Goal: Information Seeking & Learning: Compare options

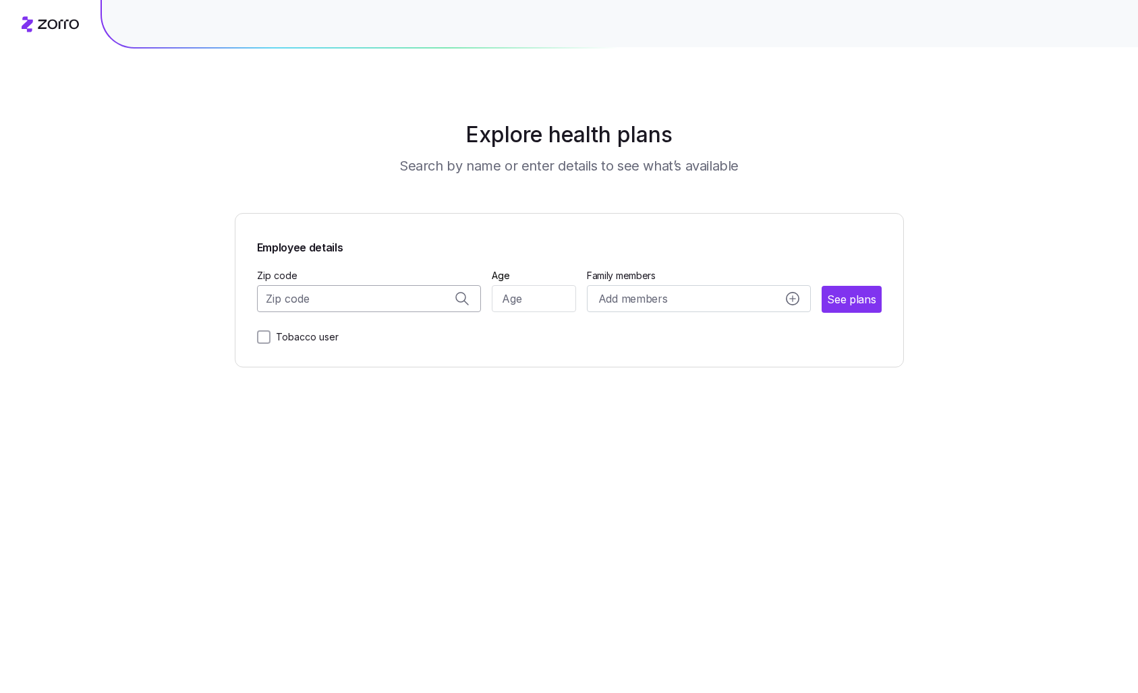
click at [309, 294] on input "Zip code" at bounding box center [369, 298] width 225 height 27
click at [359, 336] on span "94401, [GEOGRAPHIC_DATA], [GEOGRAPHIC_DATA]" at bounding box center [366, 334] width 189 height 17
type input "94401, [GEOGRAPHIC_DATA], [GEOGRAPHIC_DATA]"
click at [510, 298] on input "Age" at bounding box center [534, 298] width 84 height 27
type input "34"
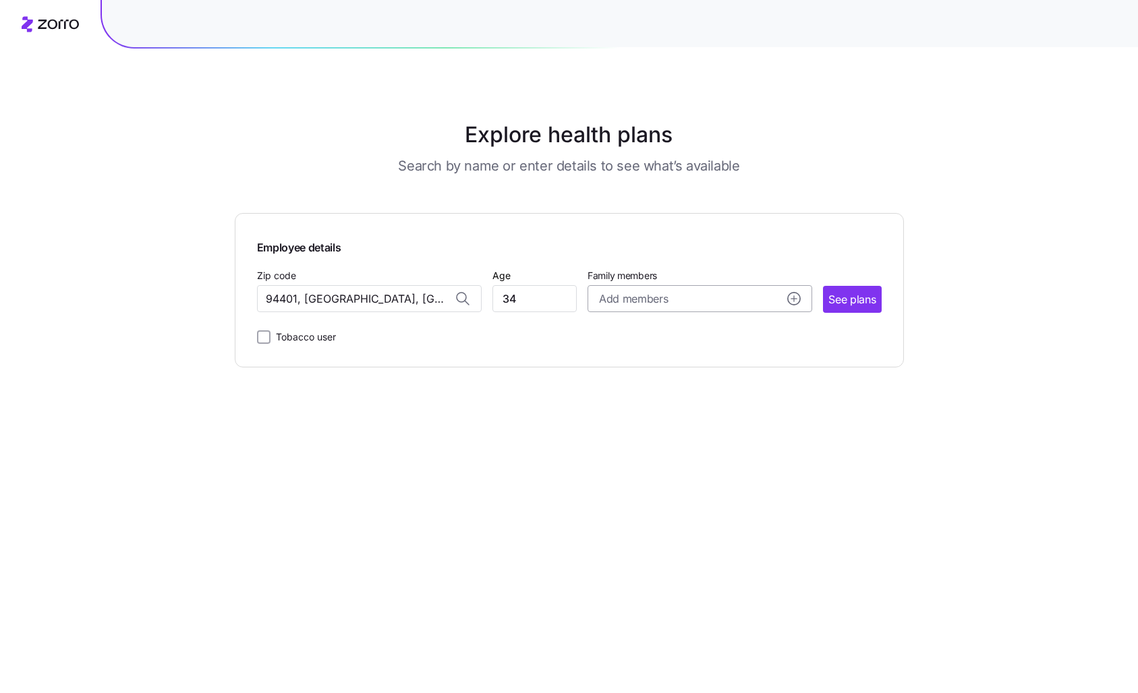
click at [682, 301] on div "Add members" at bounding box center [700, 299] width 202 height 17
click at [638, 387] on input "Age" at bounding box center [636, 385] width 67 height 27
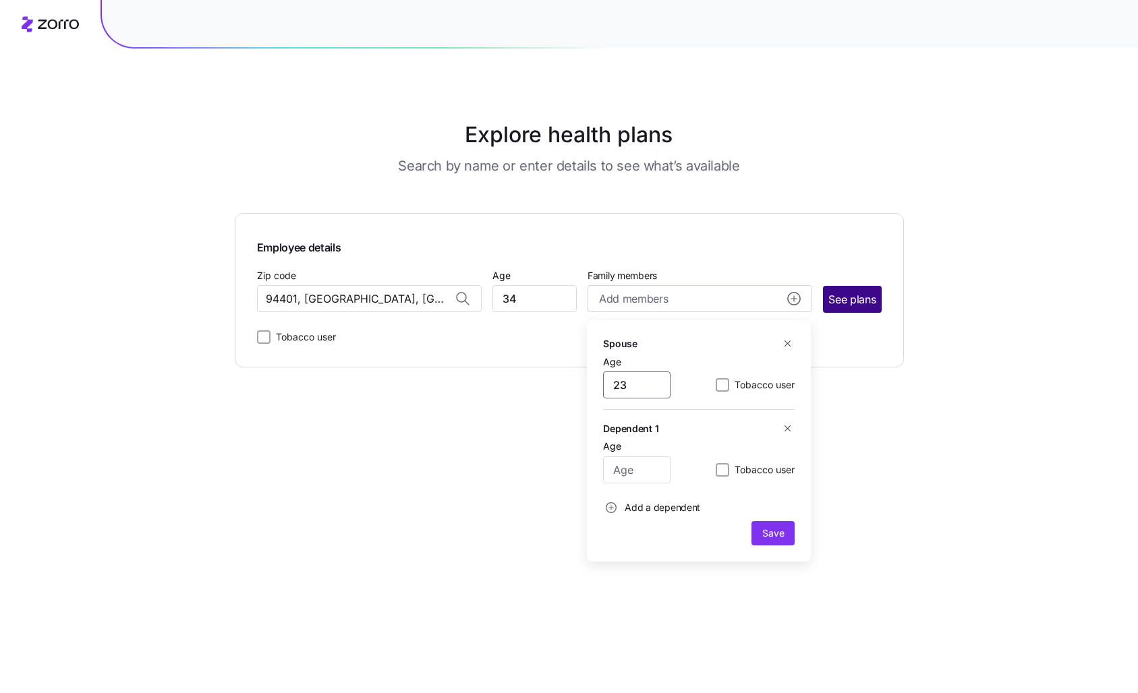
type input "23"
click at [860, 307] on span "See plans" at bounding box center [851, 299] width 47 height 17
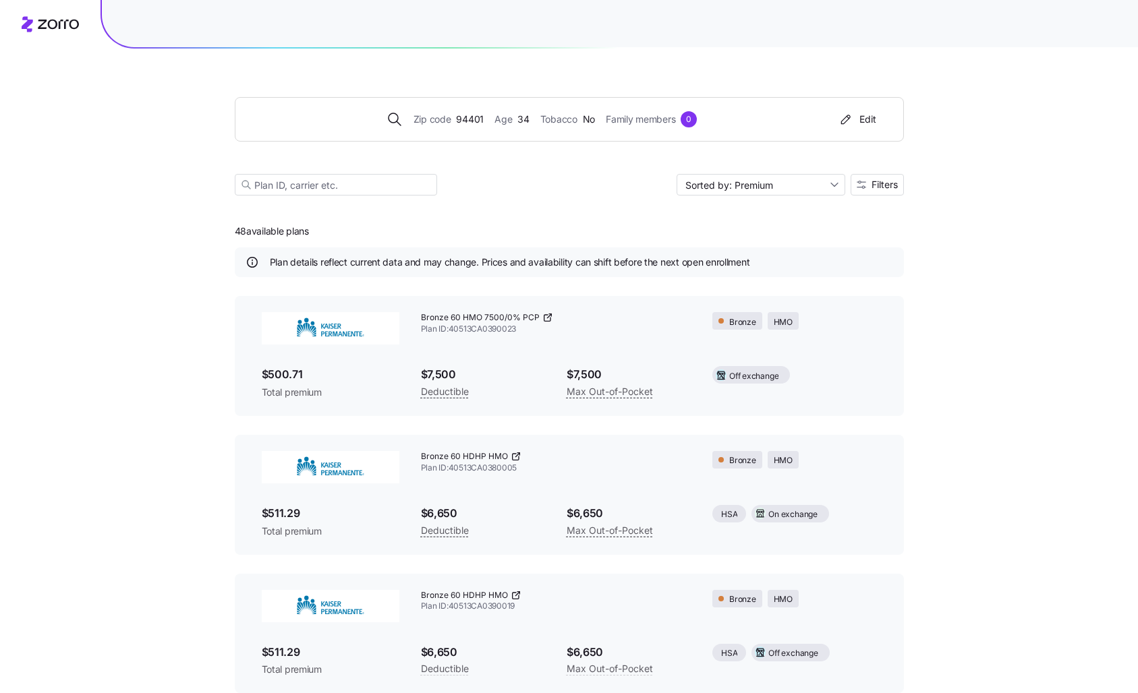
scroll to position [222, 0]
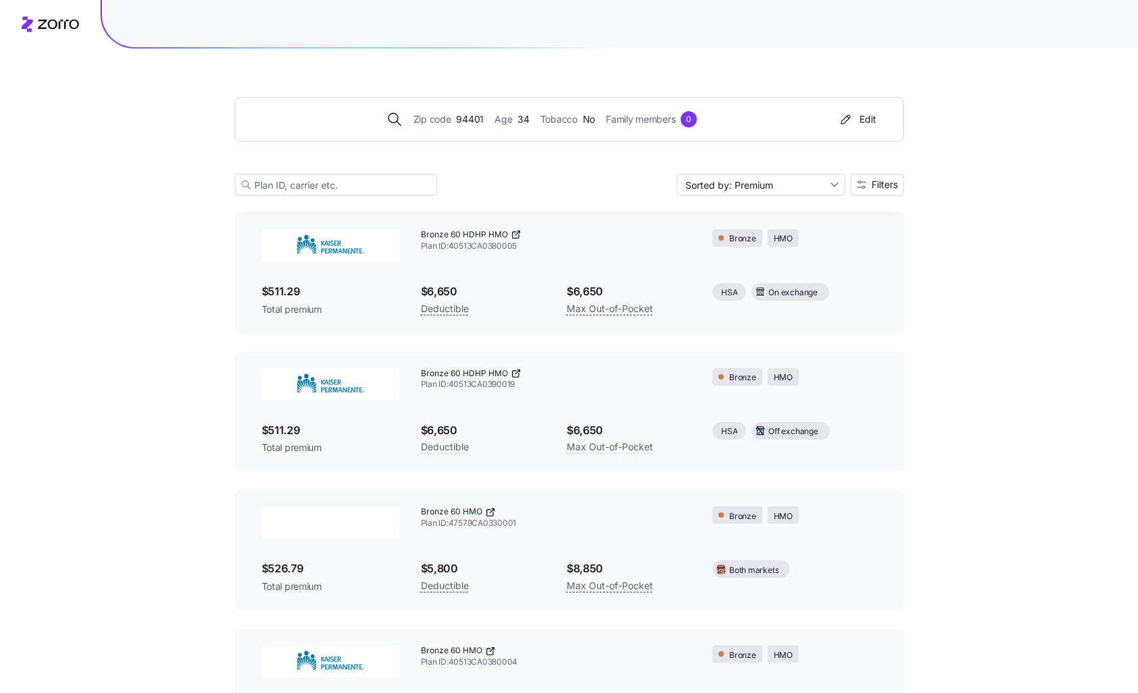
click at [585, 310] on span "Max Out-of-Pocket" at bounding box center [609, 309] width 86 height 16
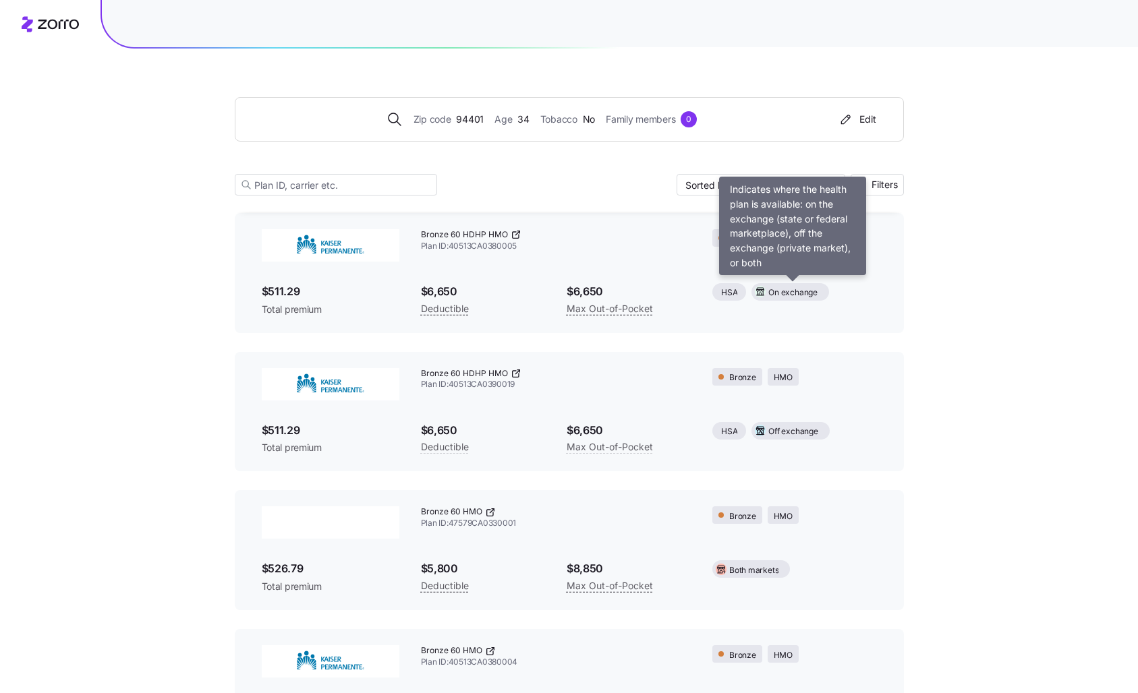
click at [778, 293] on span "On exchange" at bounding box center [792, 293] width 49 height 13
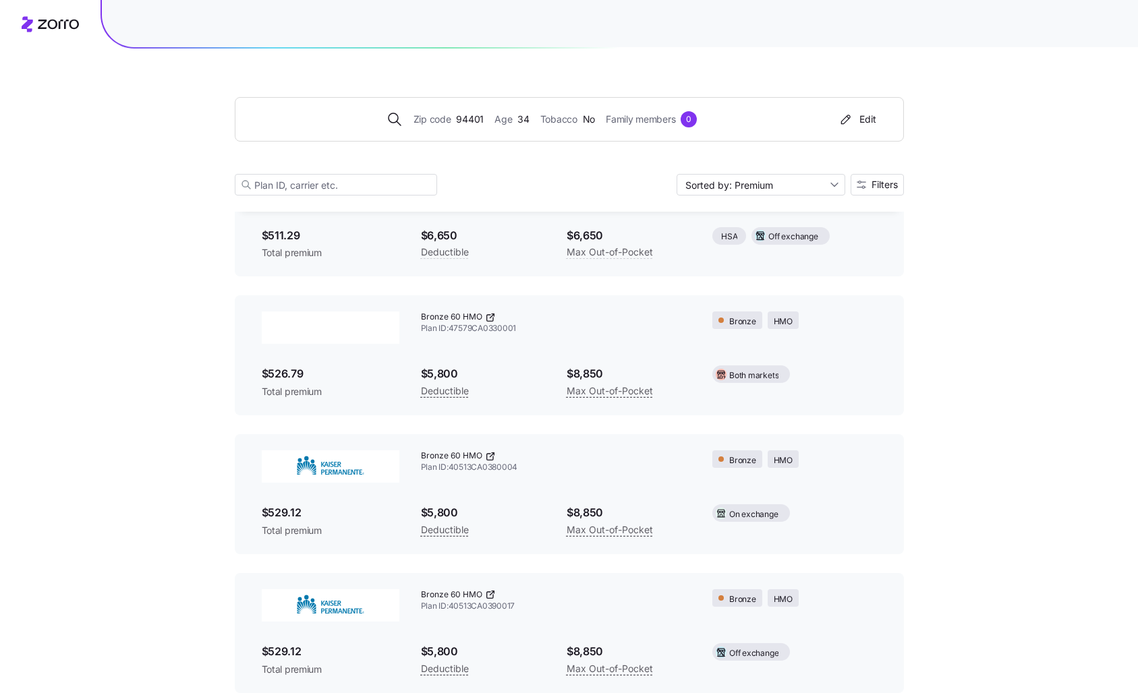
scroll to position [452, 0]
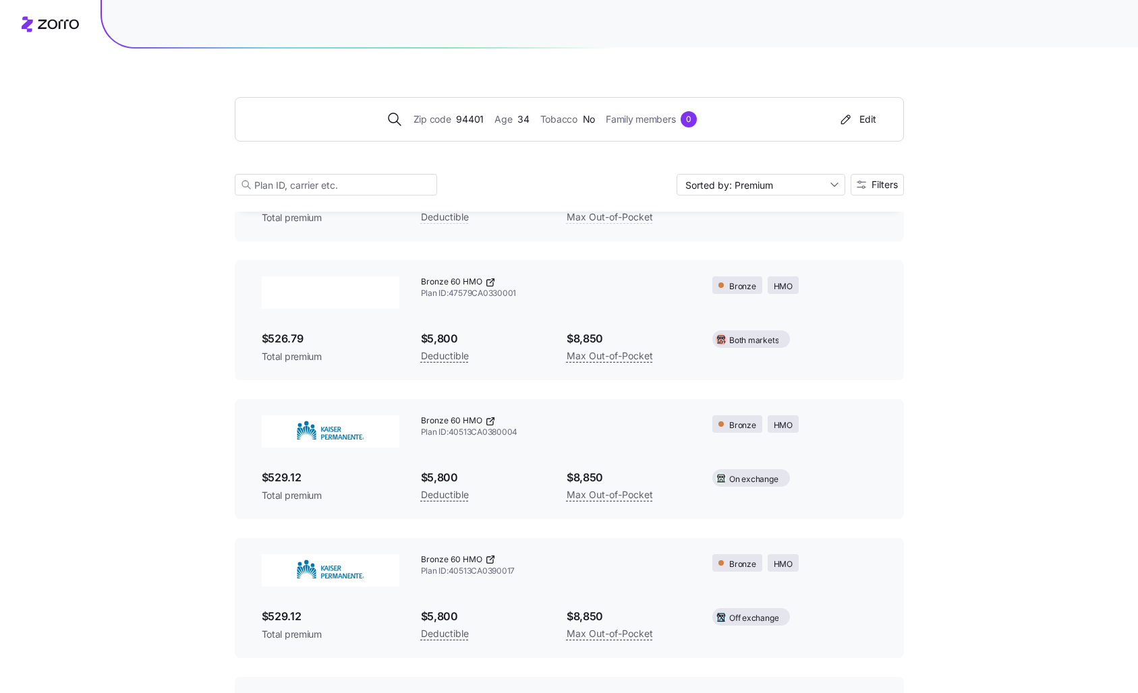
click at [491, 420] on icon at bounding box center [492, 419] width 4 height 4
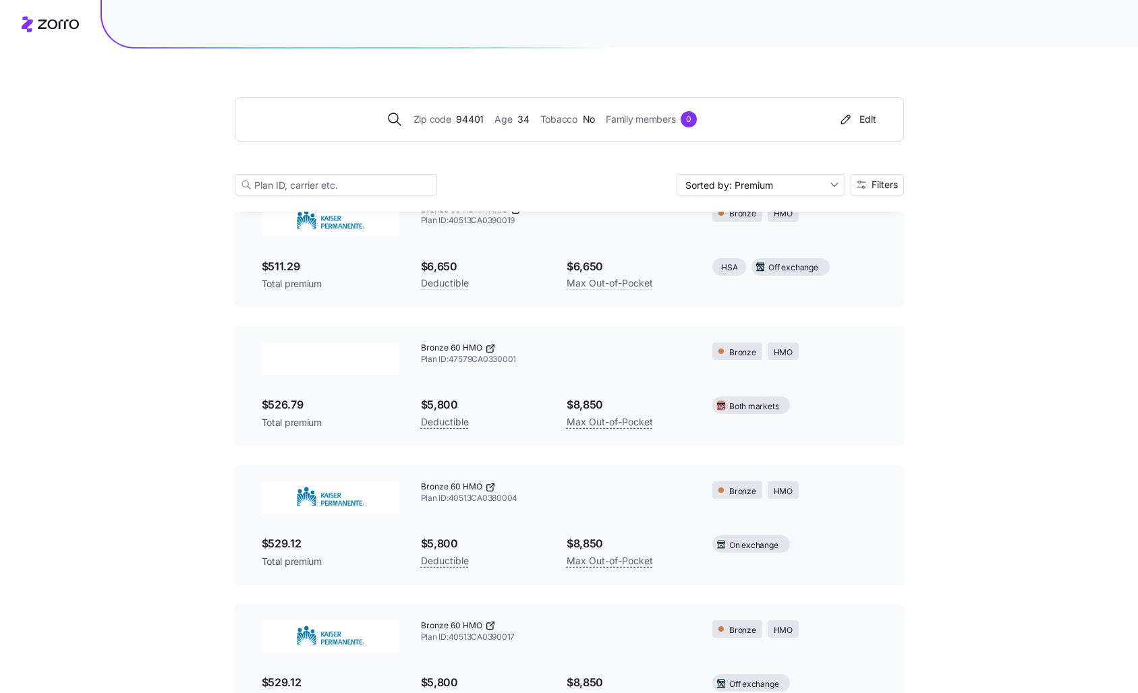
scroll to position [0, 0]
